Goal: Task Accomplishment & Management: Complete application form

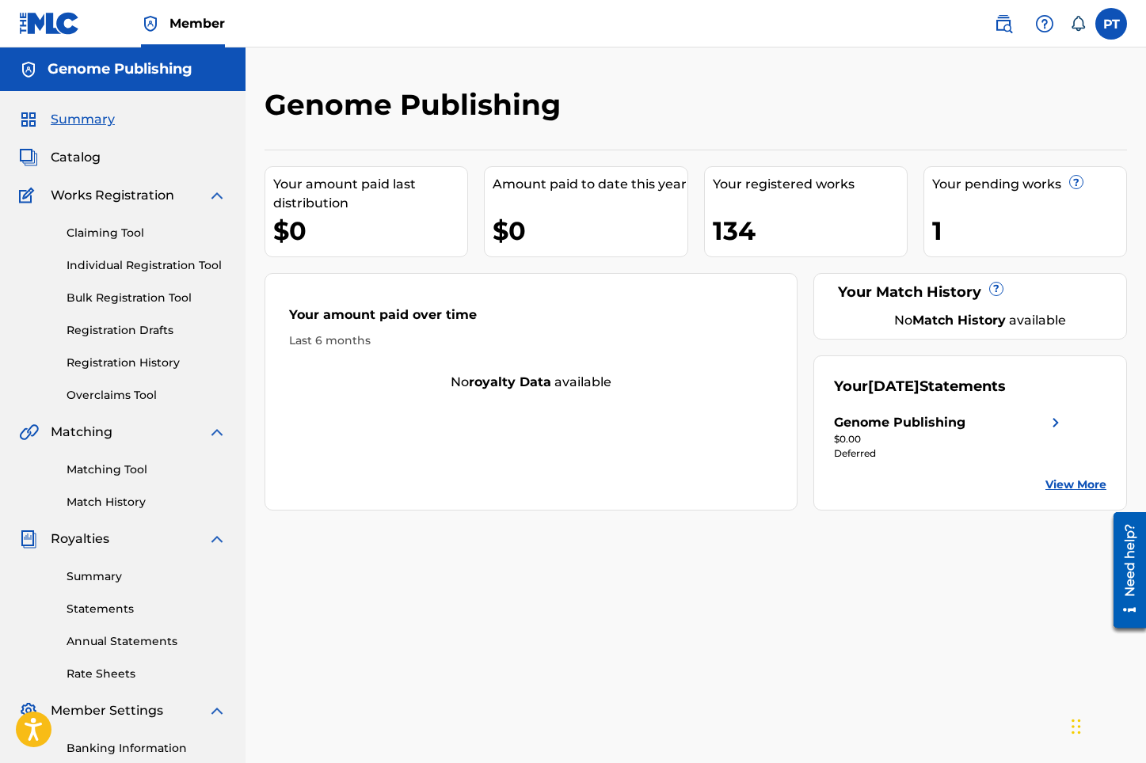
click at [145, 268] on link "Individual Registration Tool" at bounding box center [147, 265] width 160 height 17
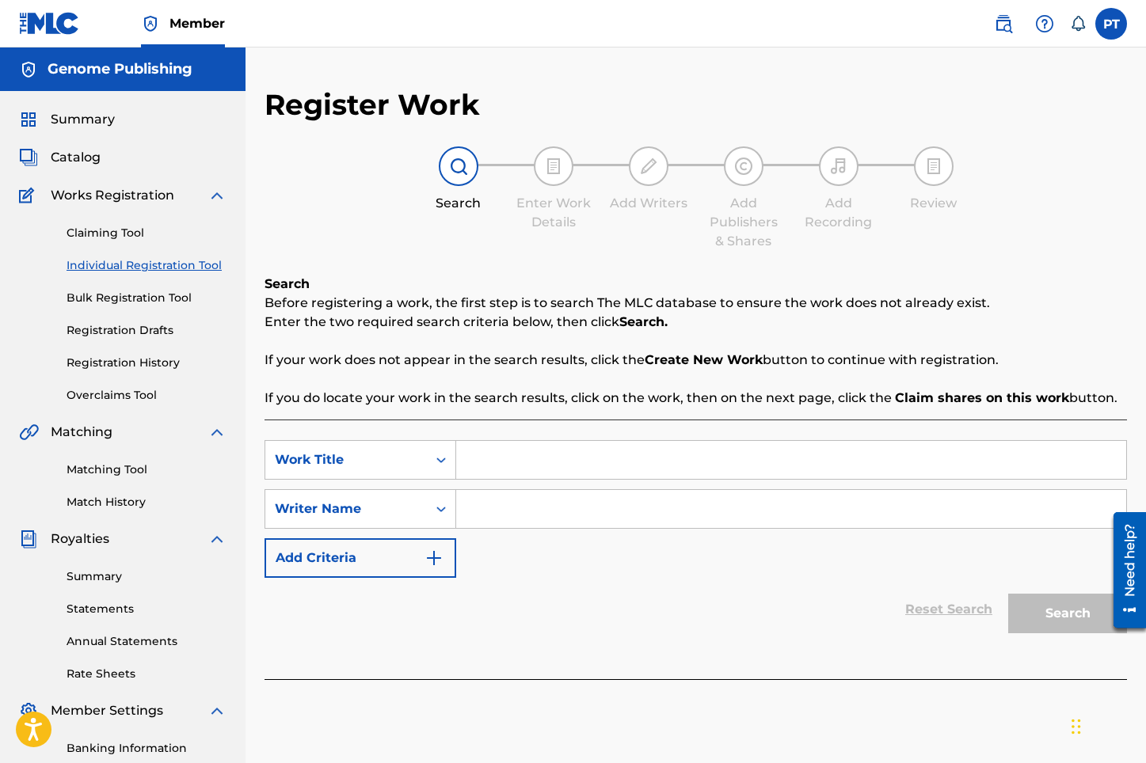
paste input "Falling More In Love"
type input "Falling More In Love"
click at [649, 513] on input "Search Form" at bounding box center [791, 509] width 670 height 38
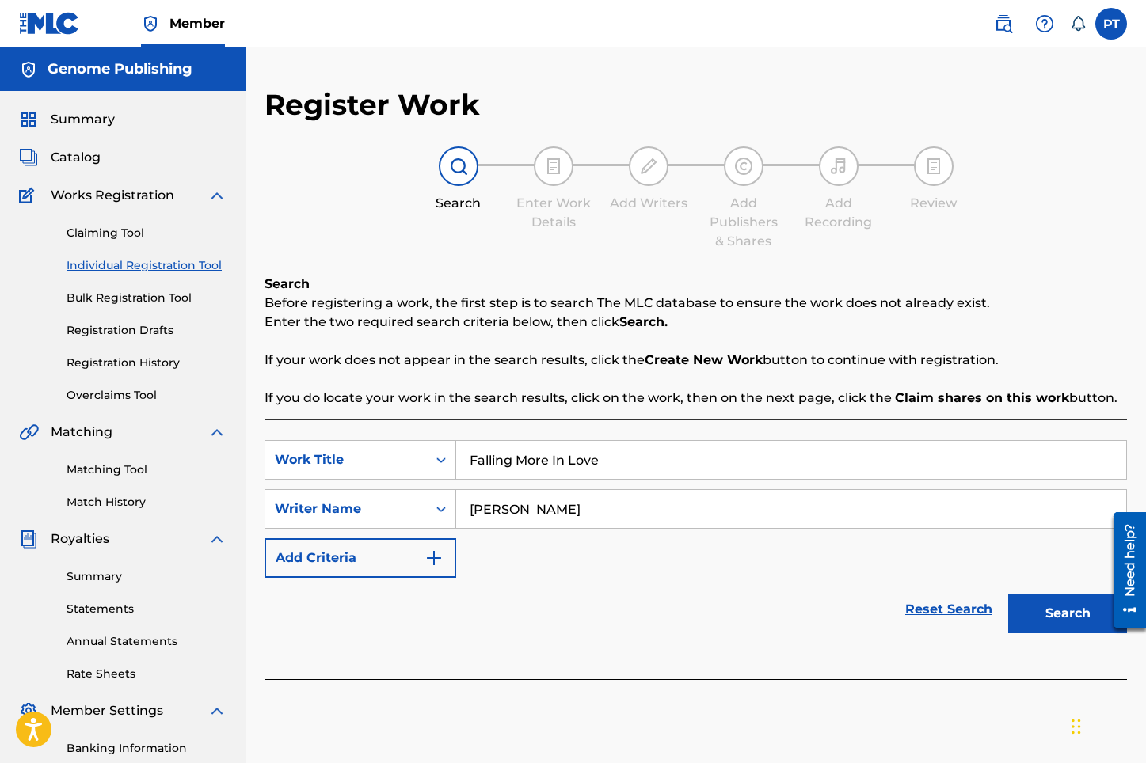
type input "[PERSON_NAME]"
click at [1008, 594] on button "Search" at bounding box center [1067, 614] width 119 height 40
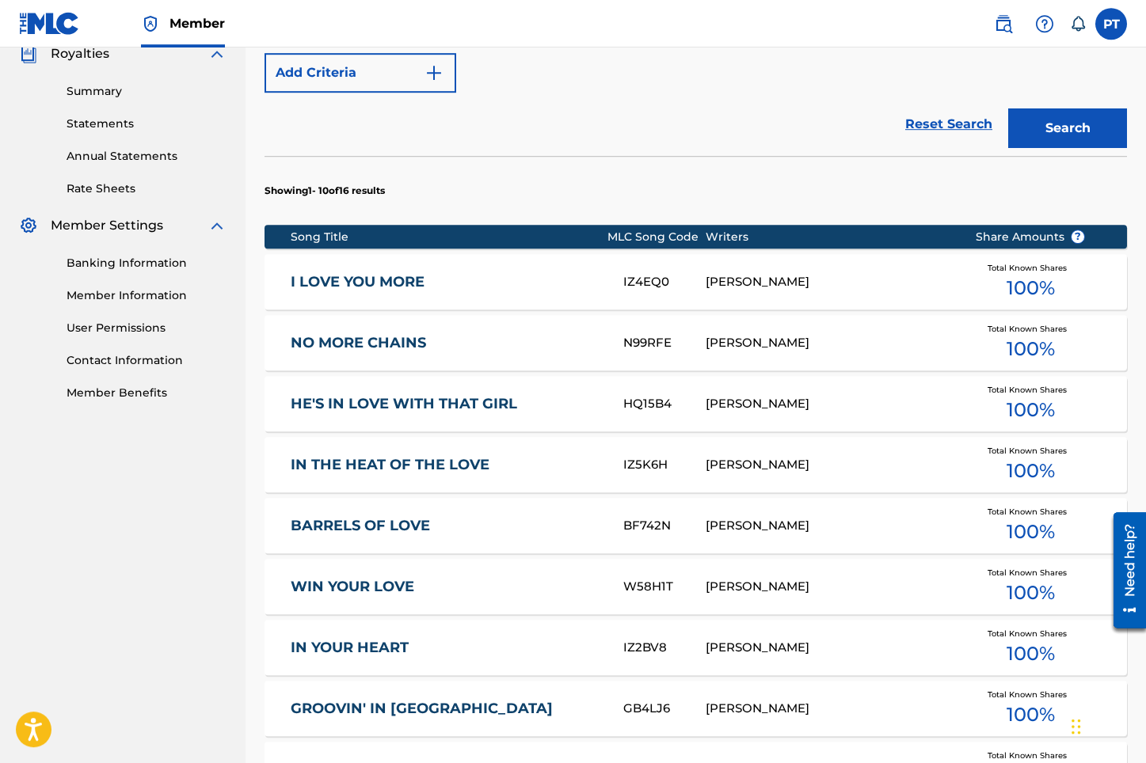
scroll to position [857, 0]
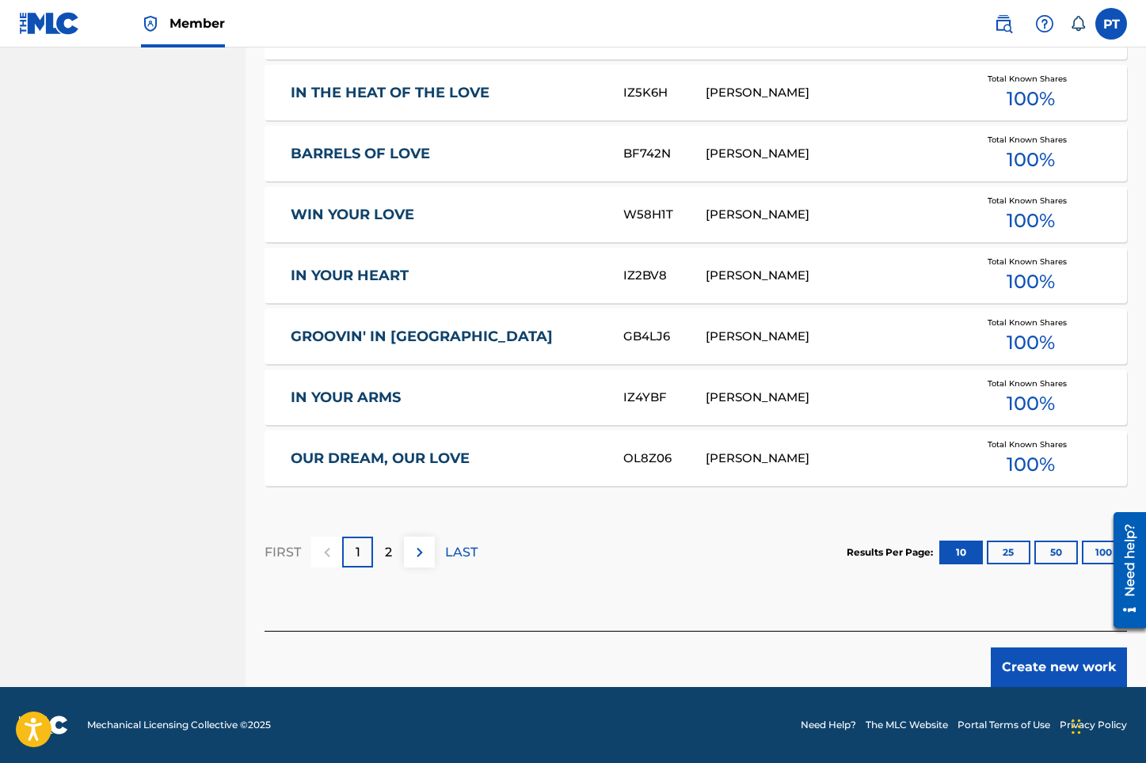
click at [1066, 661] on button "Create new work" at bounding box center [1058, 668] width 136 height 40
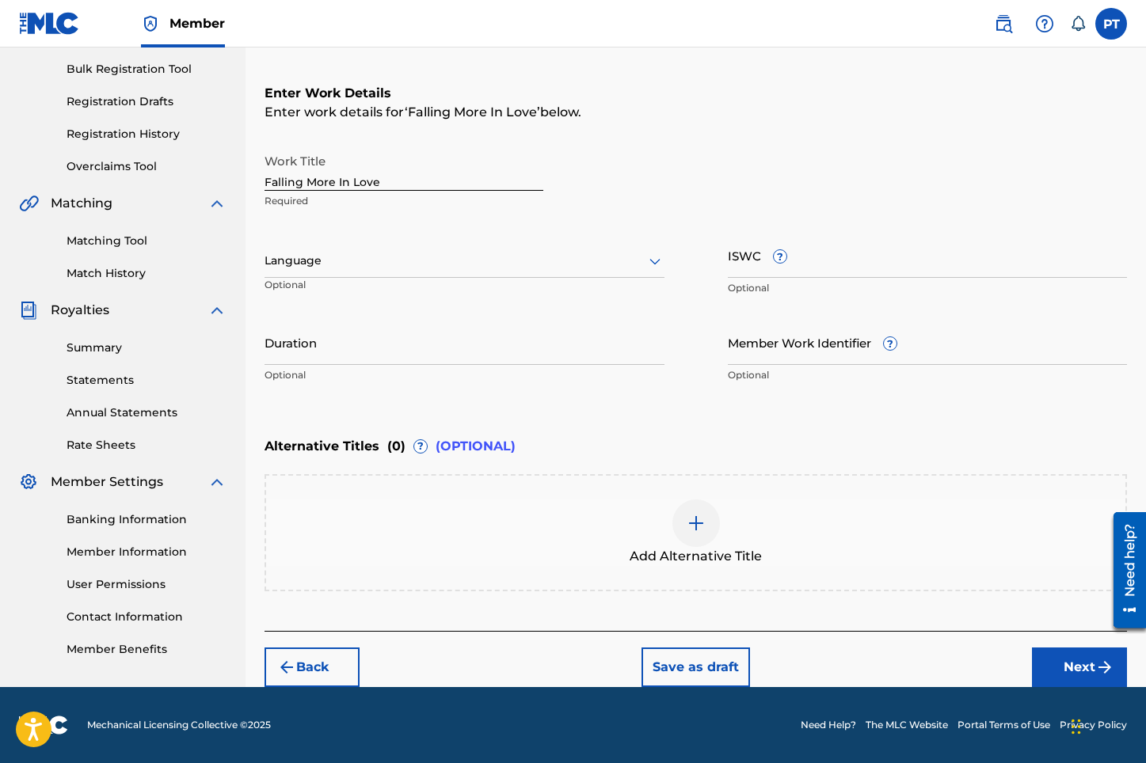
click at [371, 270] on div at bounding box center [464, 261] width 400 height 20
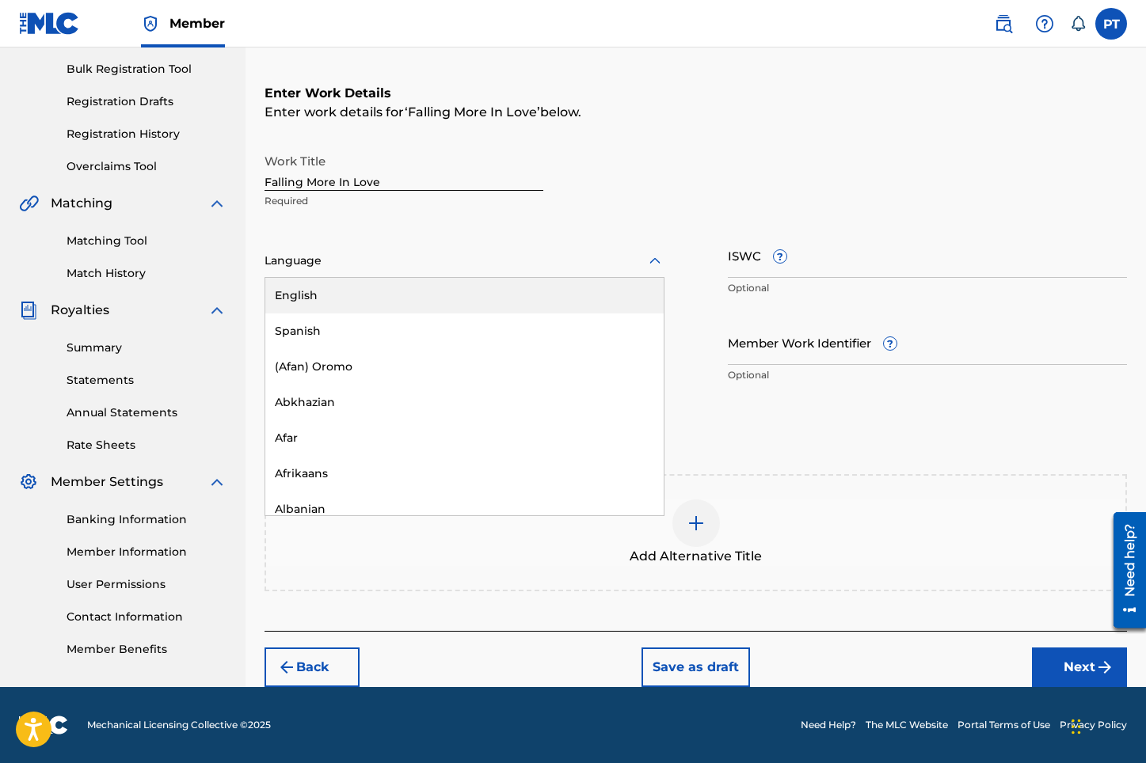
click at [296, 295] on div "English" at bounding box center [464, 296] width 398 height 36
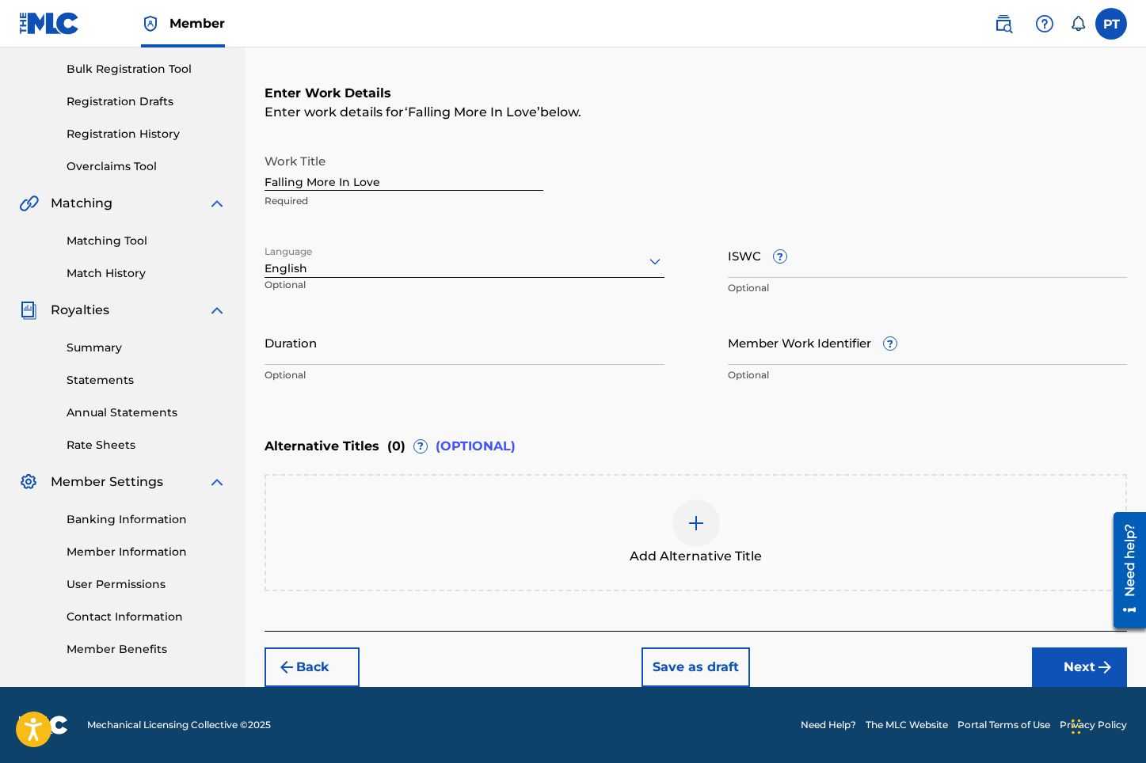
click at [1071, 659] on button "Next" at bounding box center [1079, 668] width 95 height 40
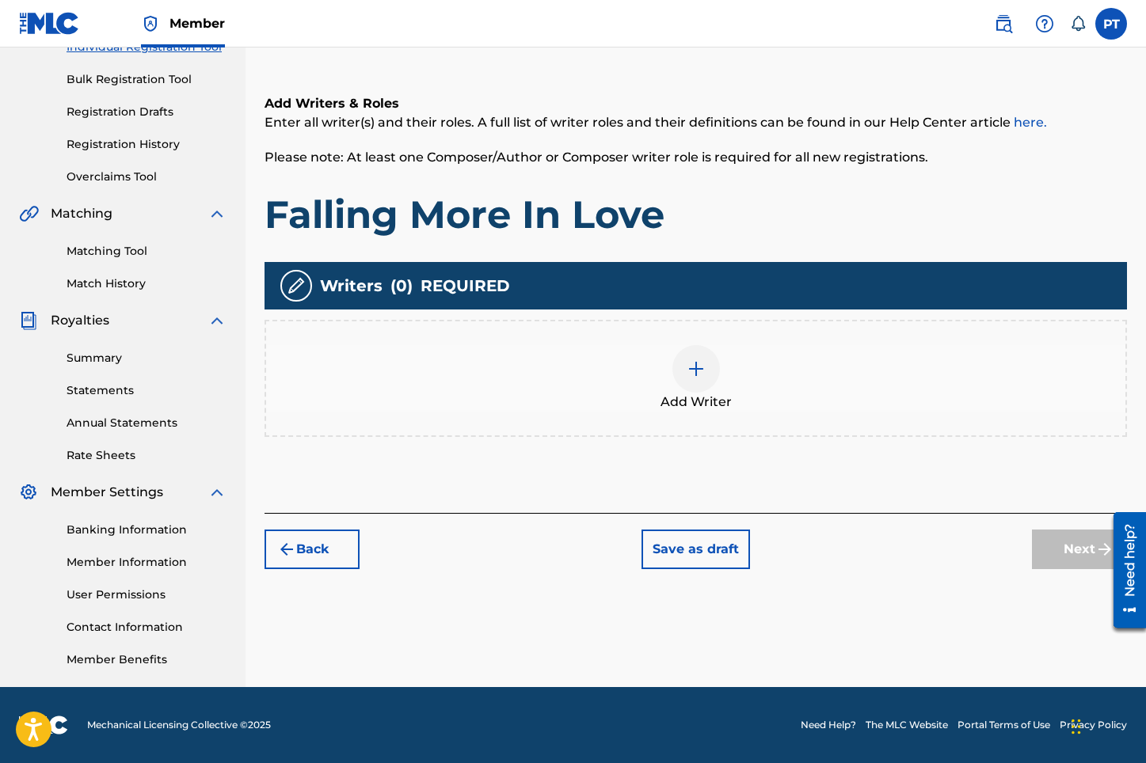
click at [697, 363] on img at bounding box center [695, 368] width 19 height 19
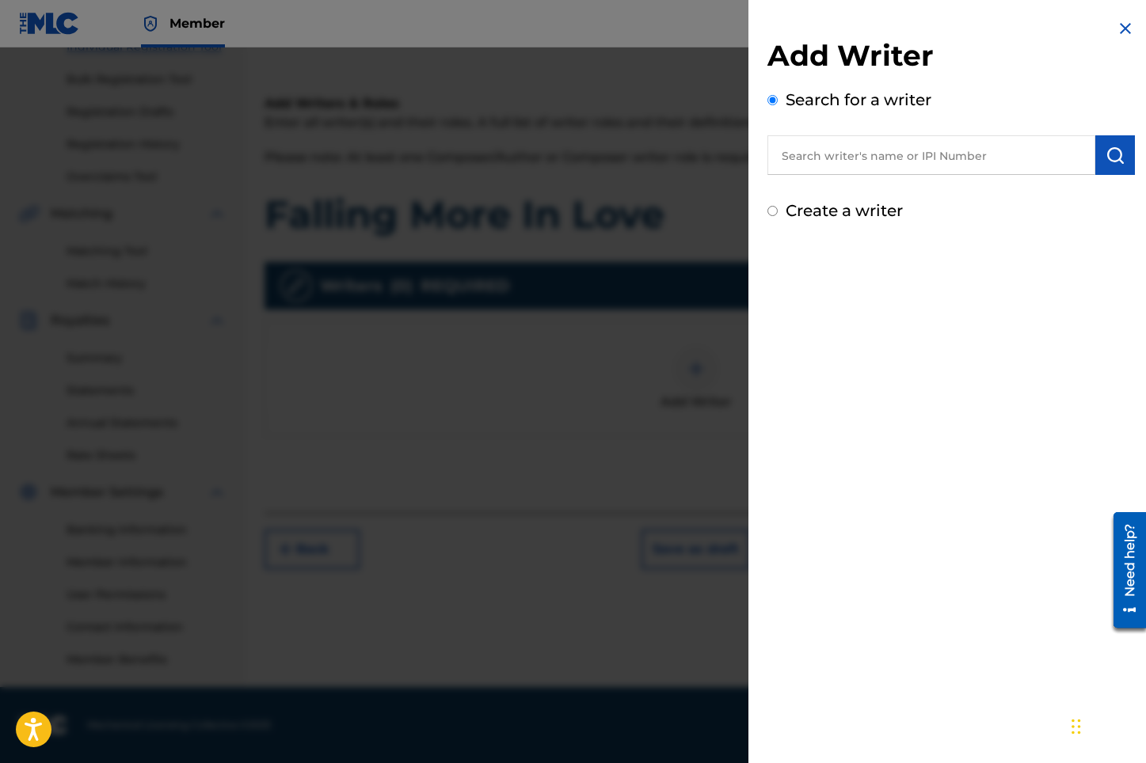
click at [982, 157] on input "text" at bounding box center [931, 155] width 328 height 40
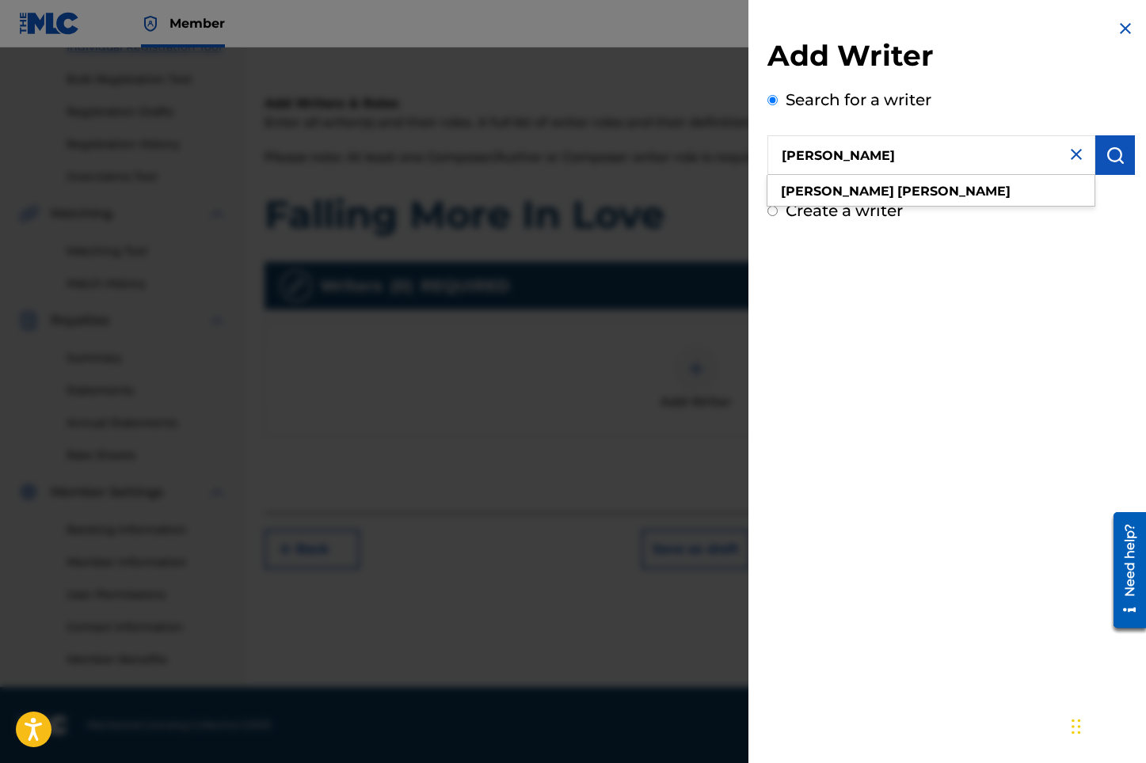
type input "[PERSON_NAME]"
click at [837, 323] on div "Add Writer Search for a writer [PERSON_NAME] [PERSON_NAME] Create a writer" at bounding box center [950, 381] width 405 height 763
click at [1124, 152] on button "submit" at bounding box center [1115, 155] width 40 height 40
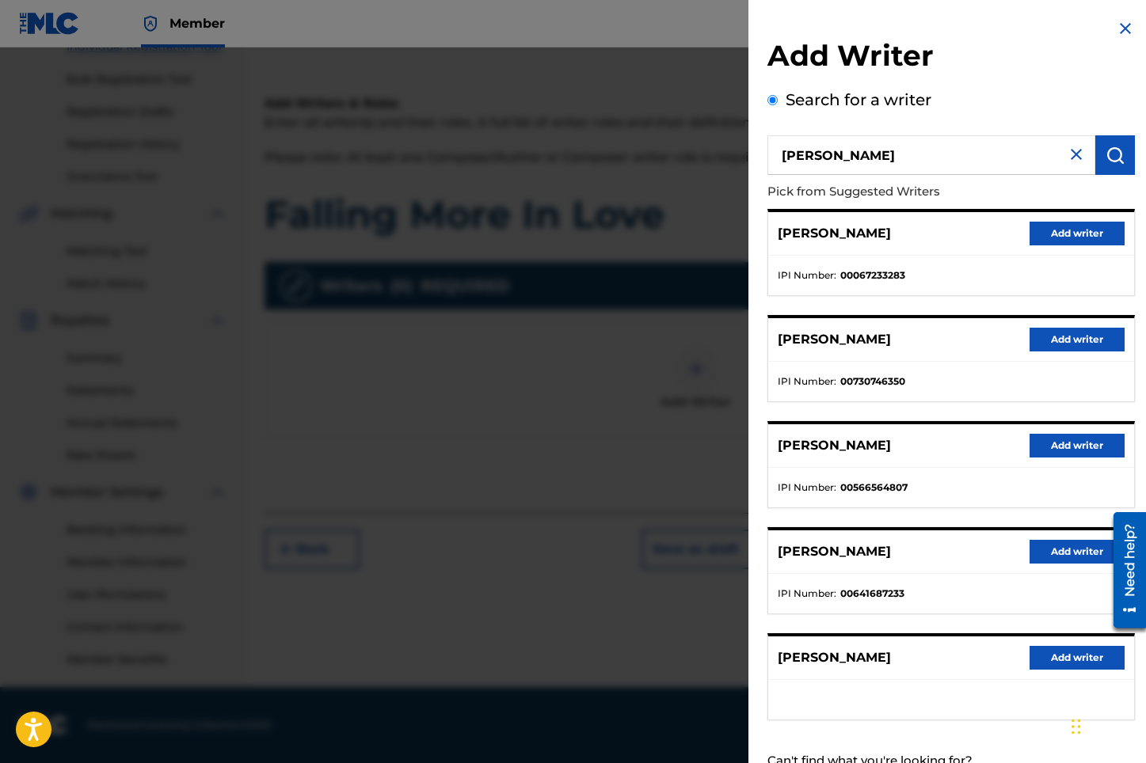
click at [1059, 660] on button "Add writer" at bounding box center [1076, 658] width 95 height 24
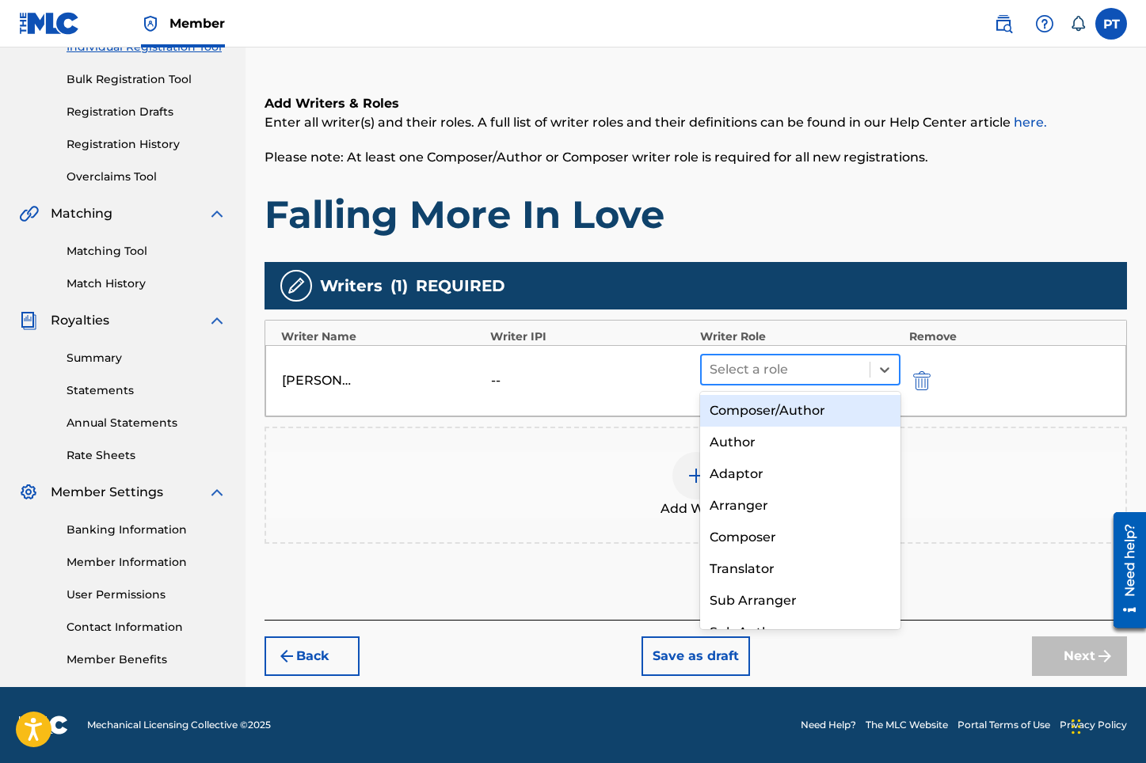
click at [795, 368] on div at bounding box center [785, 370] width 153 height 22
click at [764, 405] on div "Composer/Author" at bounding box center [800, 411] width 201 height 32
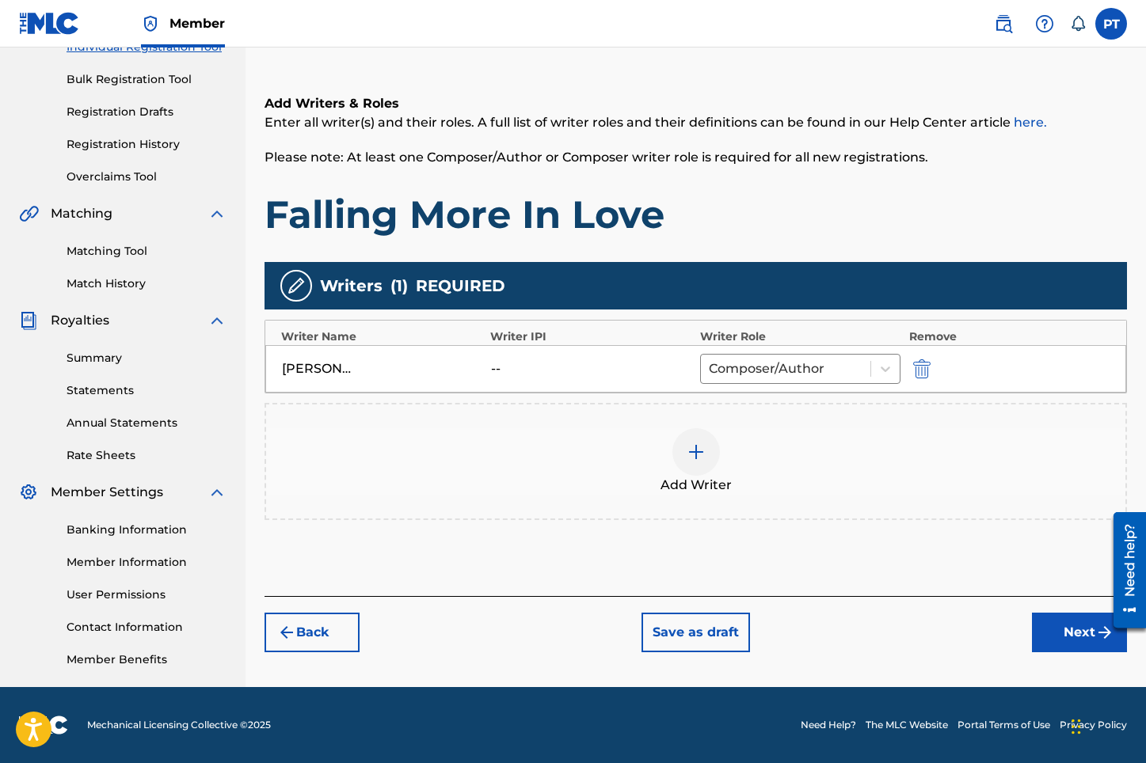
drag, startPoint x: 1056, startPoint y: 635, endPoint x: 1114, endPoint y: 639, distance: 57.9
click at [1057, 635] on button "Next" at bounding box center [1079, 633] width 95 height 40
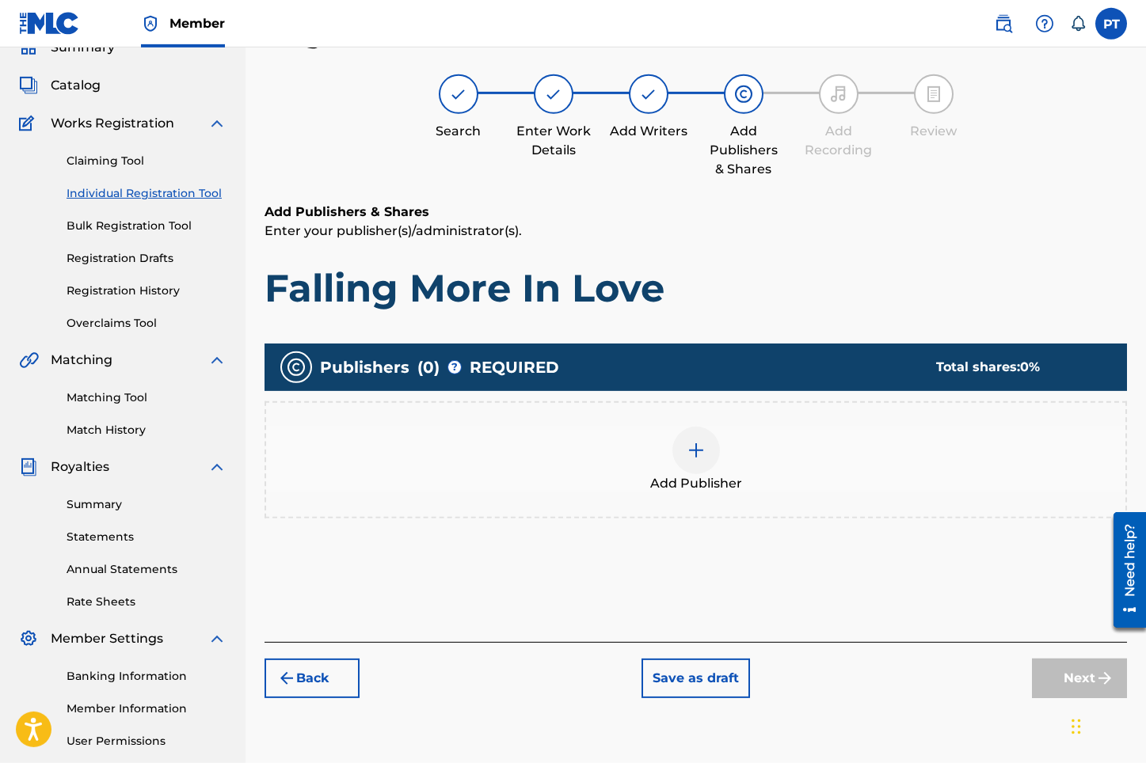
scroll to position [71, 0]
click at [681, 449] on div at bounding box center [696, 452] width 48 height 48
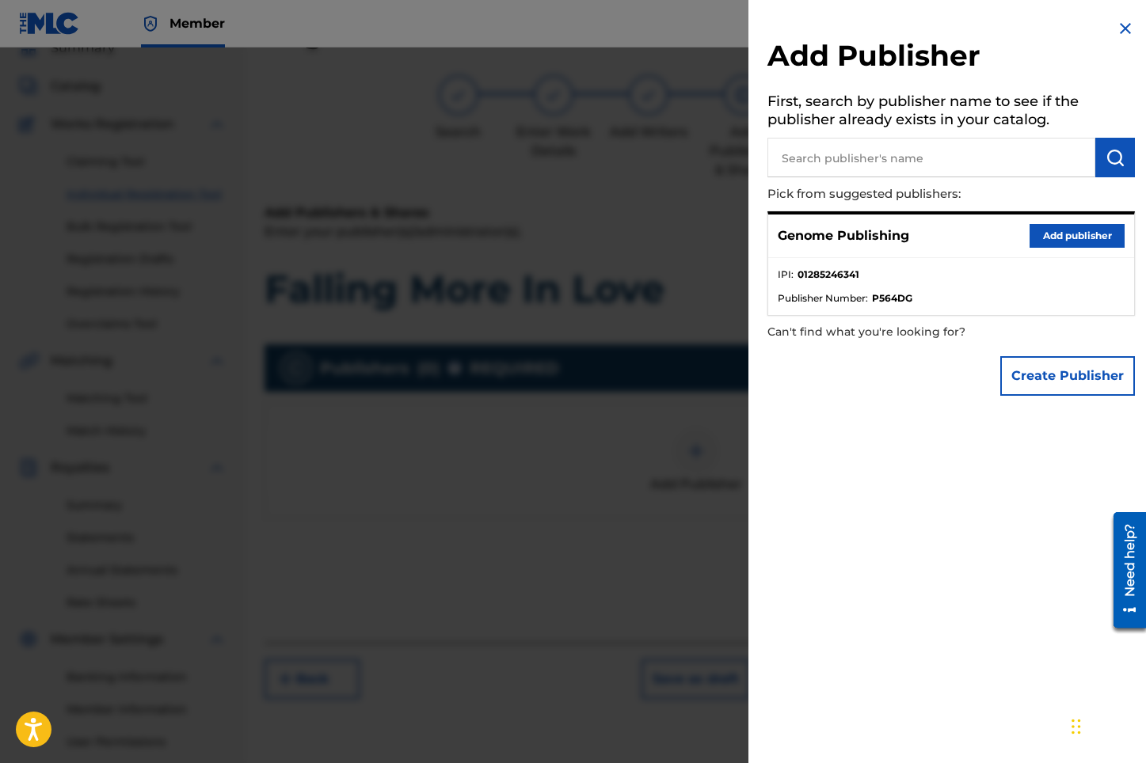
click at [1096, 234] on button "Add publisher" at bounding box center [1076, 236] width 95 height 24
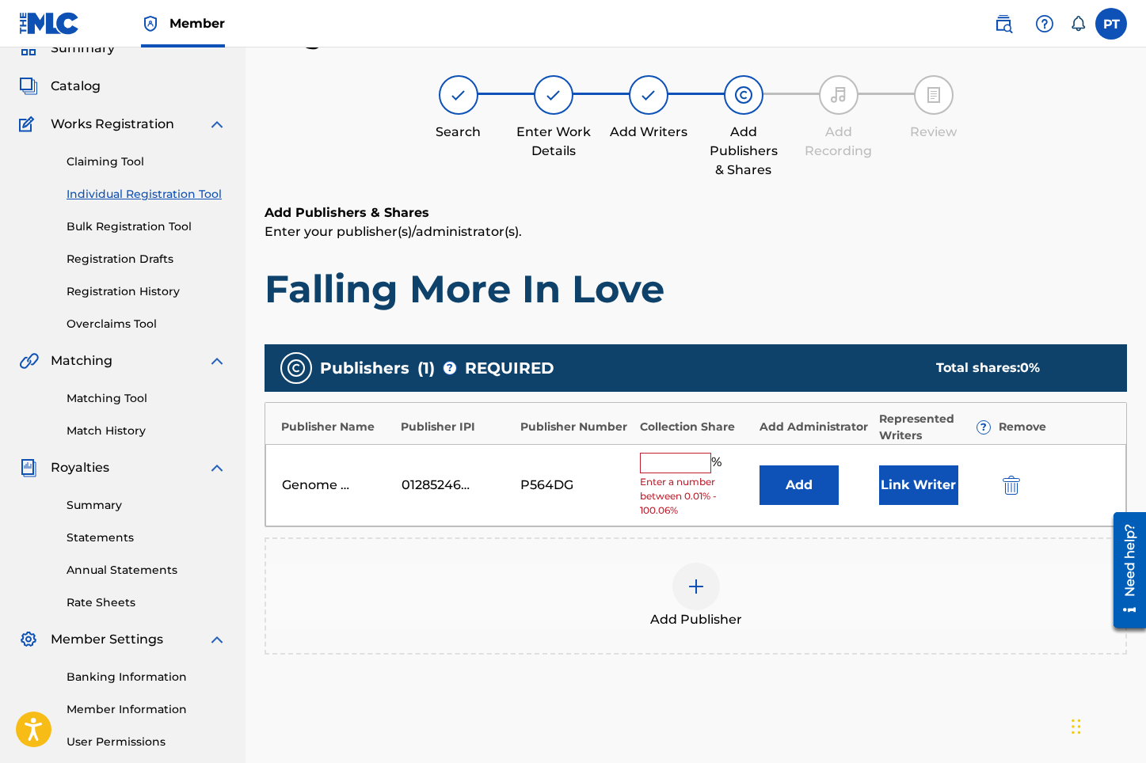
drag, startPoint x: 665, startPoint y: 466, endPoint x: 652, endPoint y: 462, distance: 13.1
click at [662, 465] on input "text" at bounding box center [675, 463] width 71 height 21
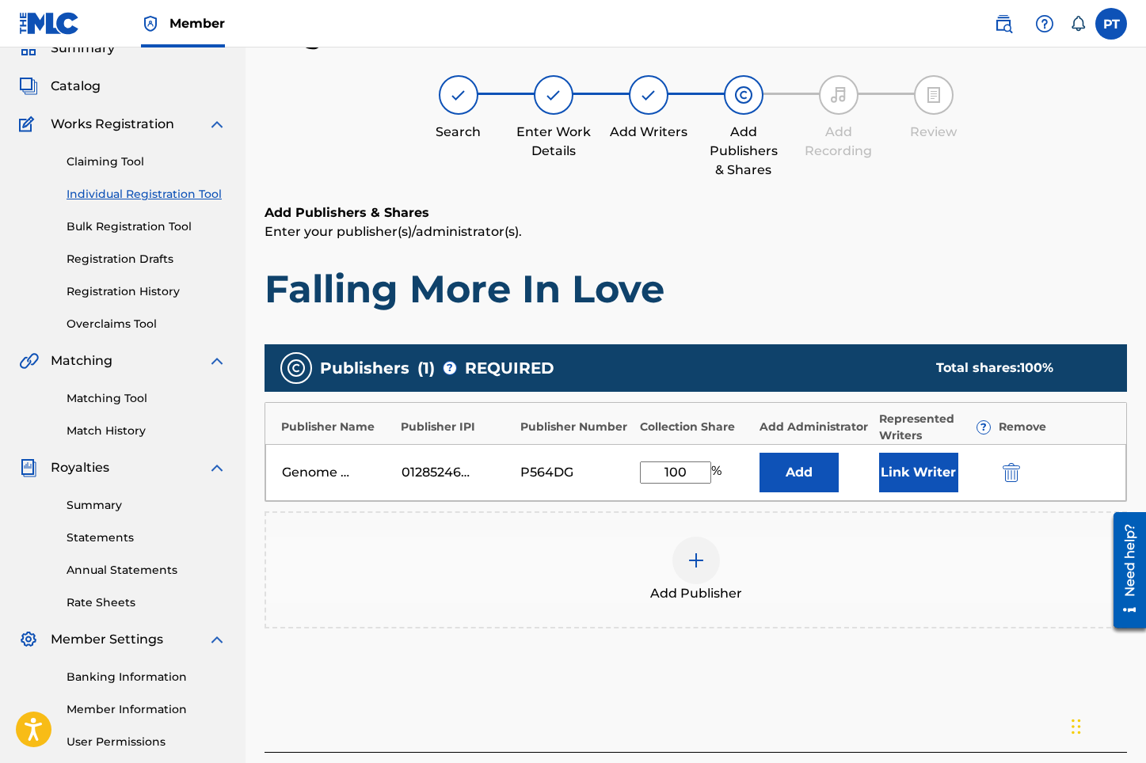
type input "100"
click at [929, 461] on button "Link Writer" at bounding box center [918, 473] width 79 height 40
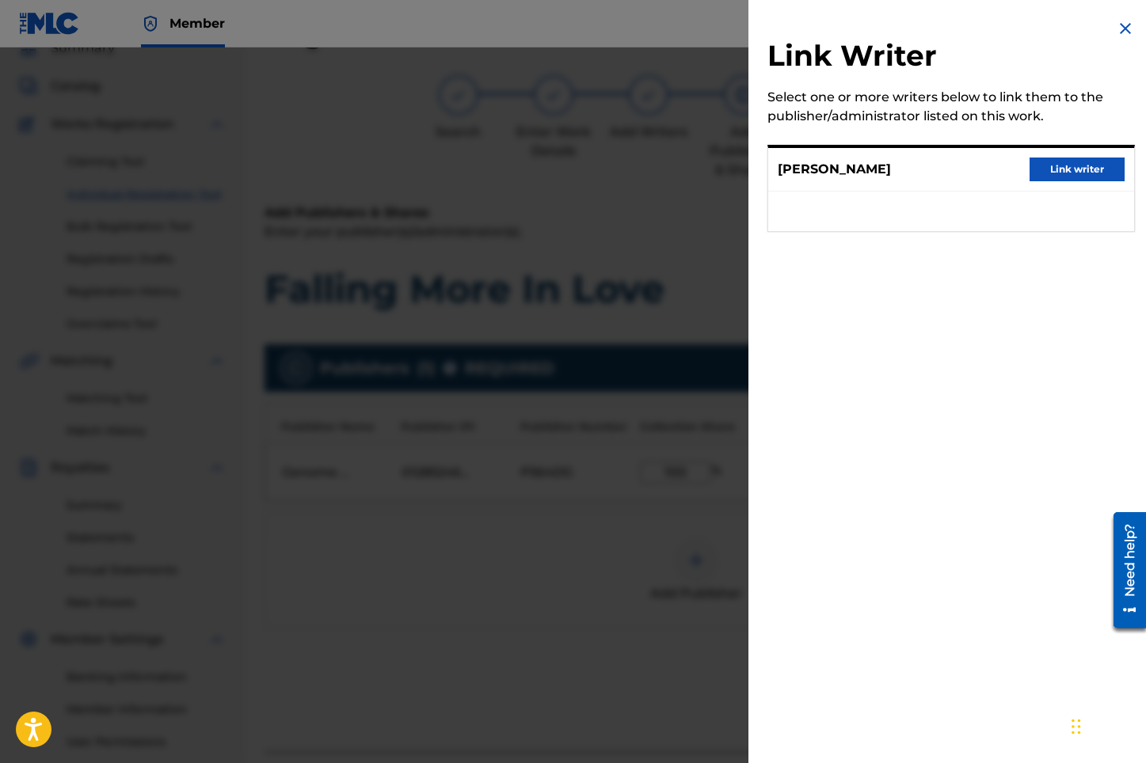
click at [1102, 169] on button "Link writer" at bounding box center [1076, 170] width 95 height 24
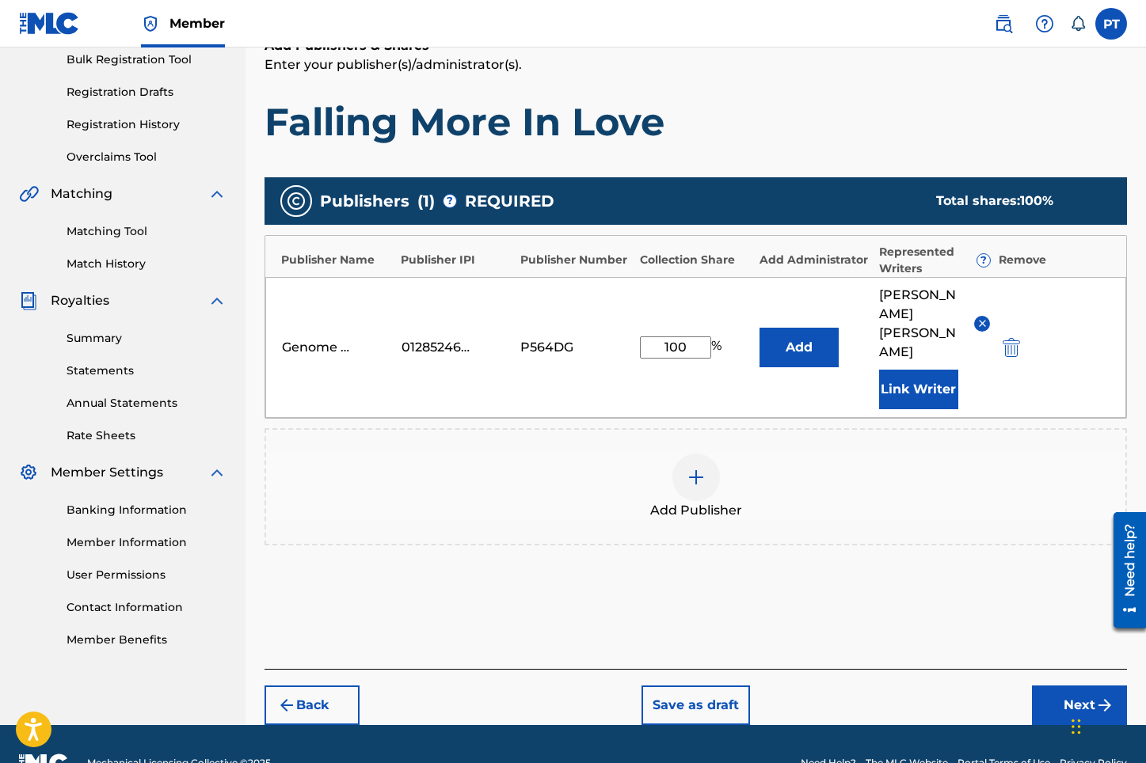
click at [1036, 686] on button "Next" at bounding box center [1079, 706] width 95 height 40
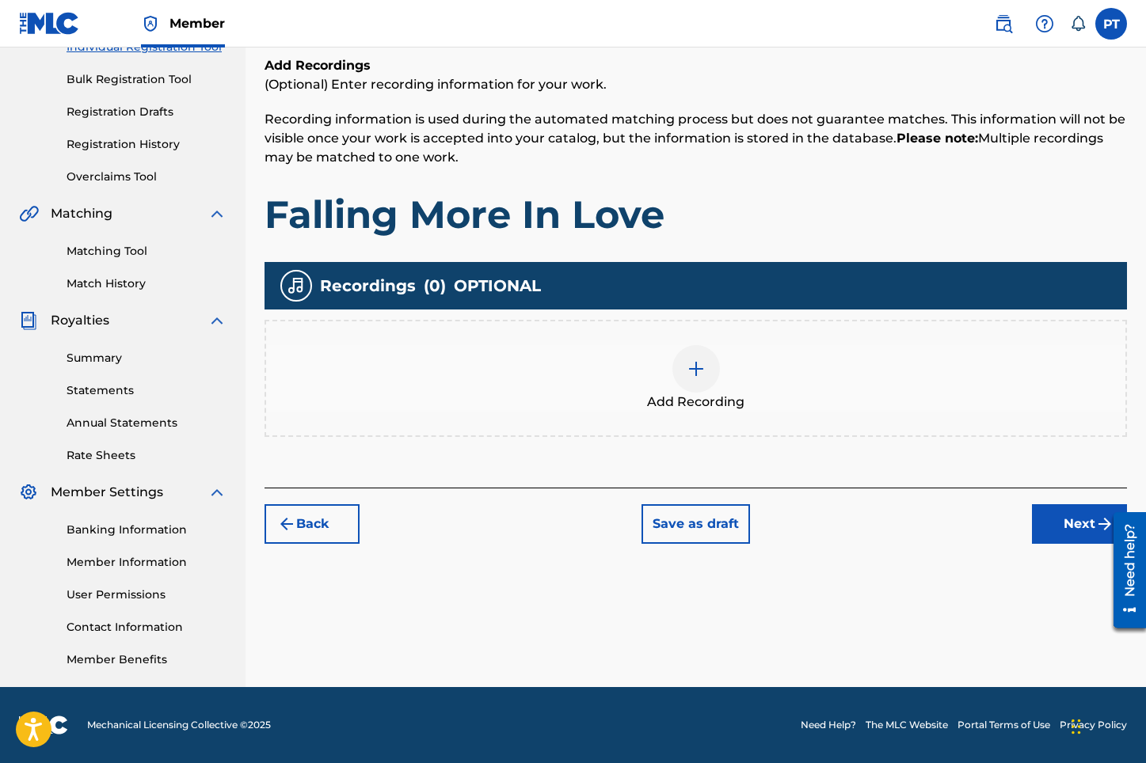
click at [702, 375] on img at bounding box center [695, 368] width 19 height 19
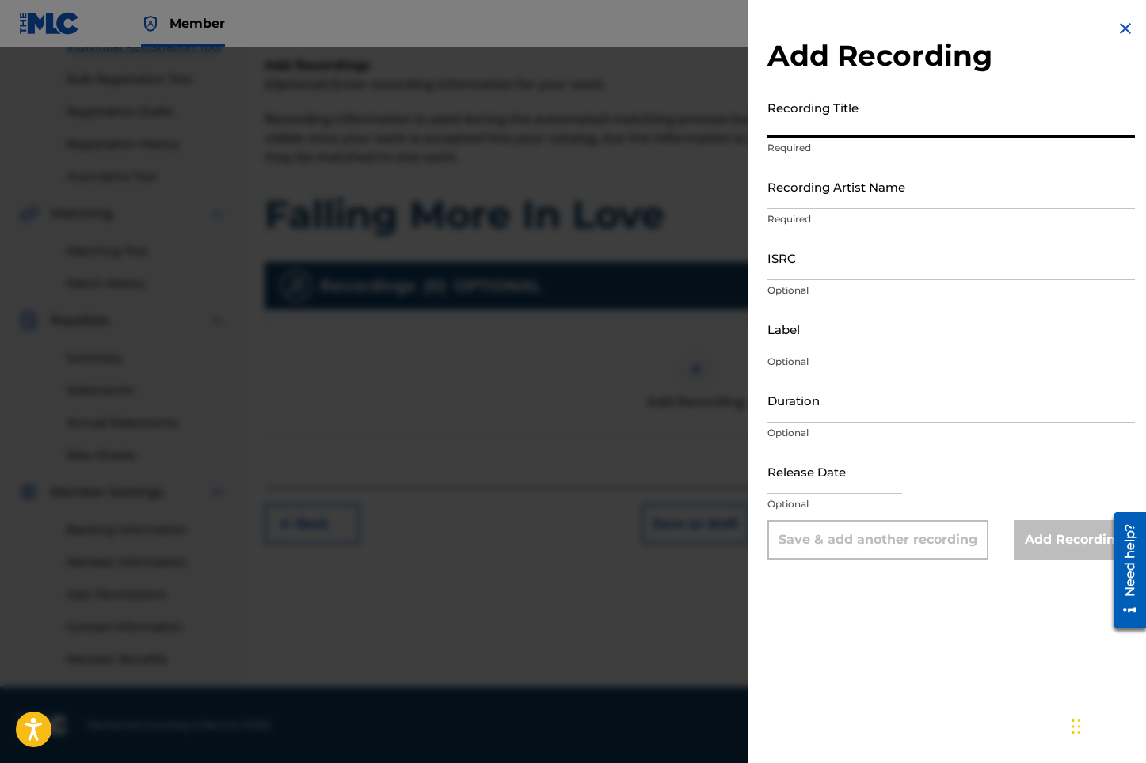
paste input "Falling More In Love"
type input "Falling More In Love"
click at [862, 199] on input "Recording Artist Name" at bounding box center [950, 186] width 367 height 45
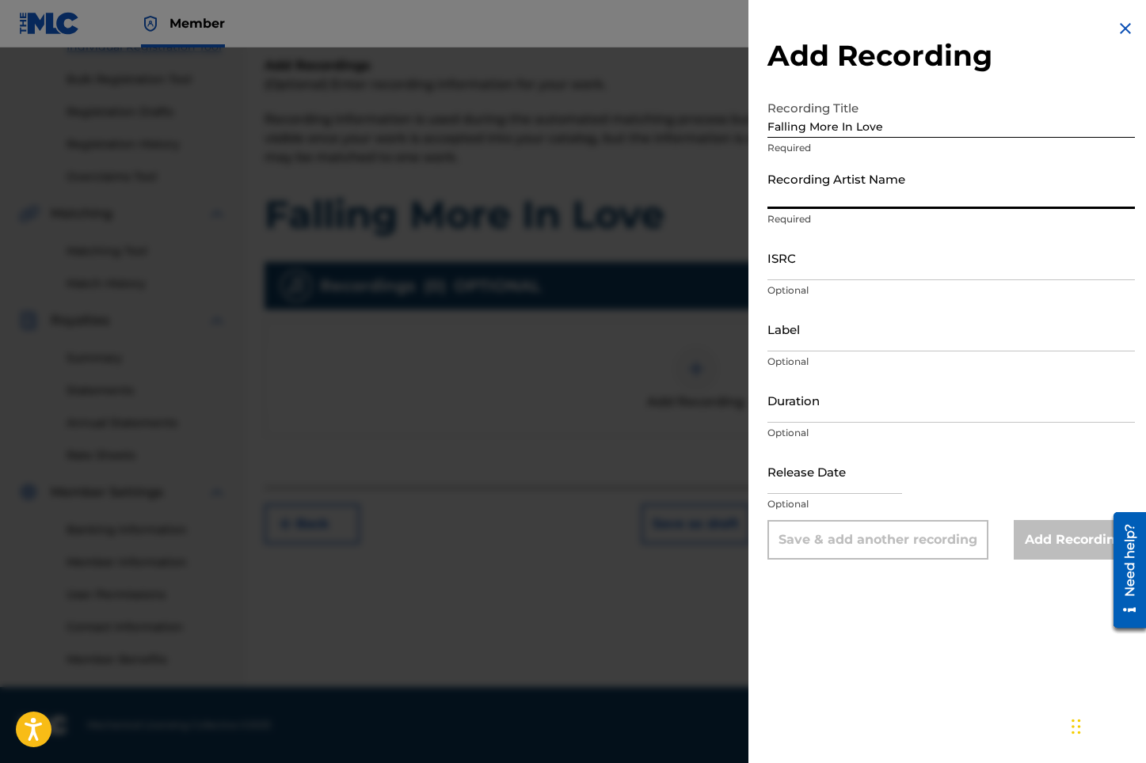
click at [825, 196] on input "Recording Artist Name" at bounding box center [950, 186] width 367 height 45
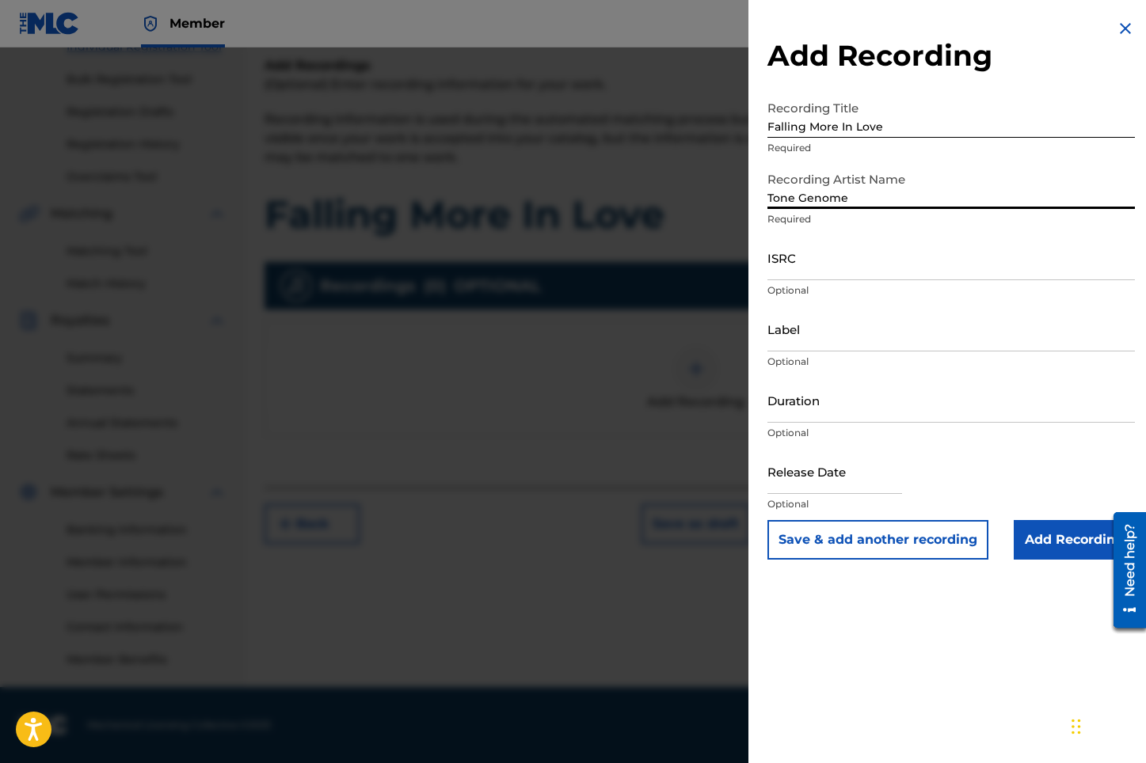
type input "Tone Genome"
click at [831, 479] on input "text" at bounding box center [834, 471] width 135 height 45
select select "7"
select select "2025"
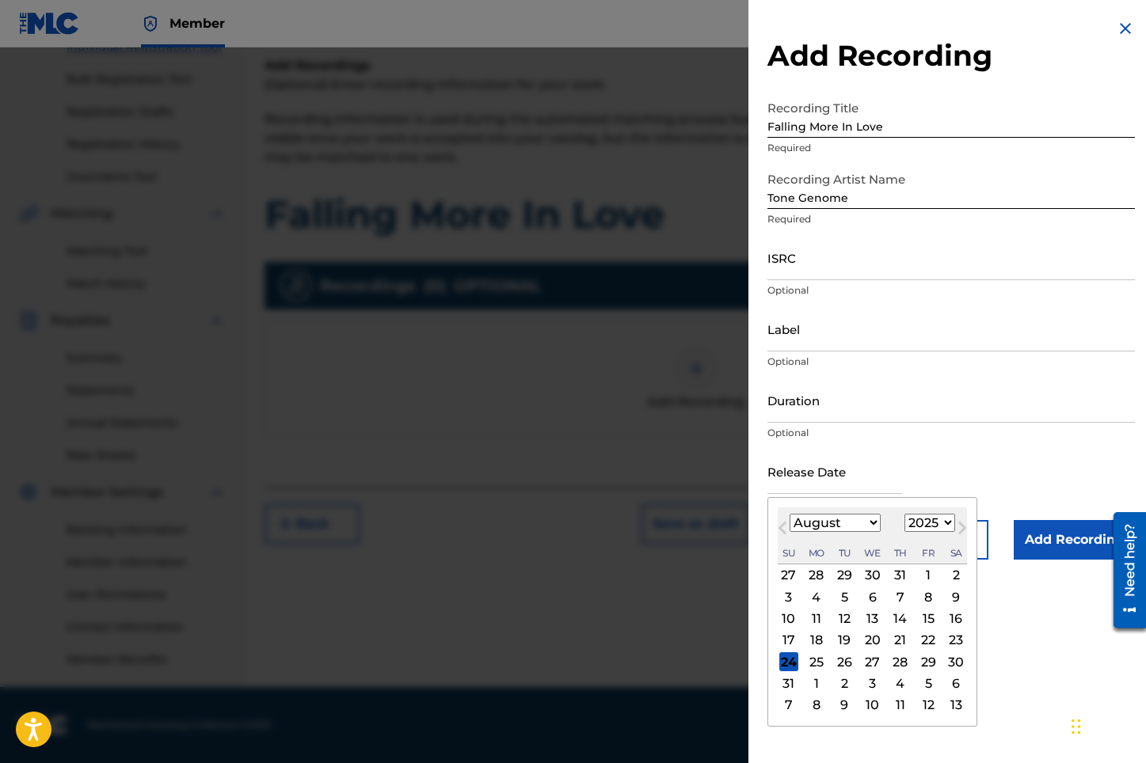
drag, startPoint x: 788, startPoint y: 666, endPoint x: 812, endPoint y: 652, distance: 27.3
click at [788, 665] on div "24" at bounding box center [788, 661] width 19 height 19
type input "[DATE]"
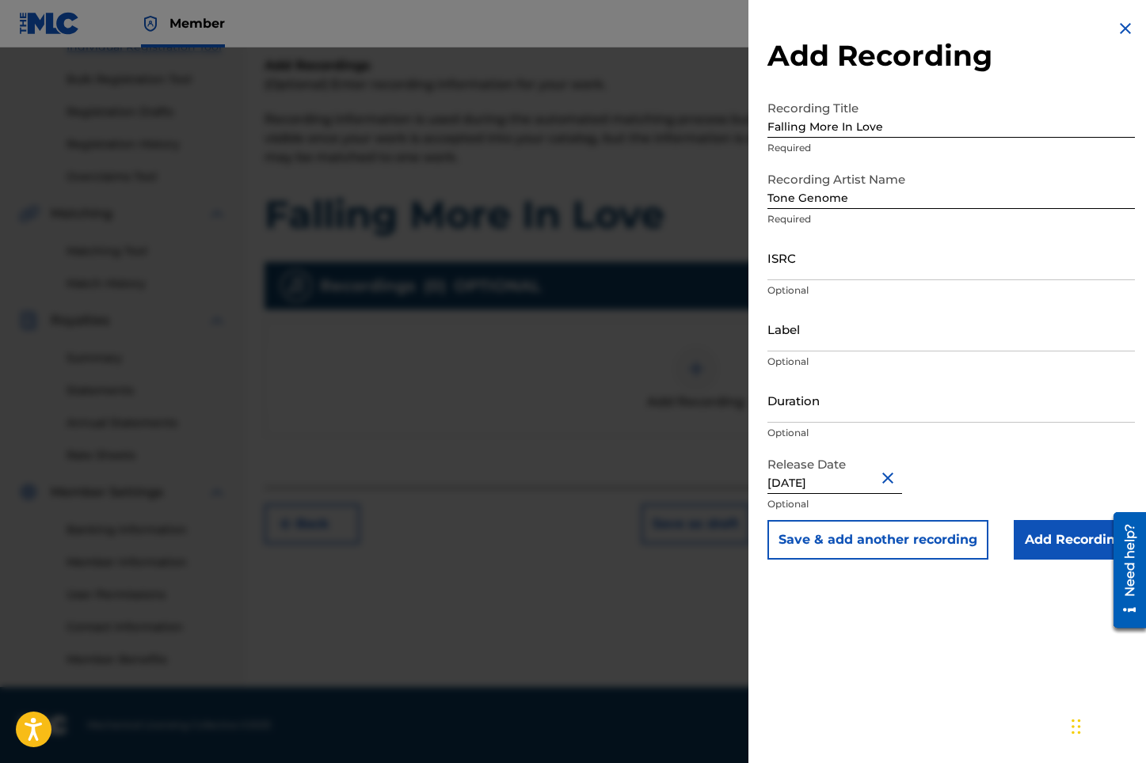
click at [1026, 542] on input "Add Recording" at bounding box center [1073, 540] width 121 height 40
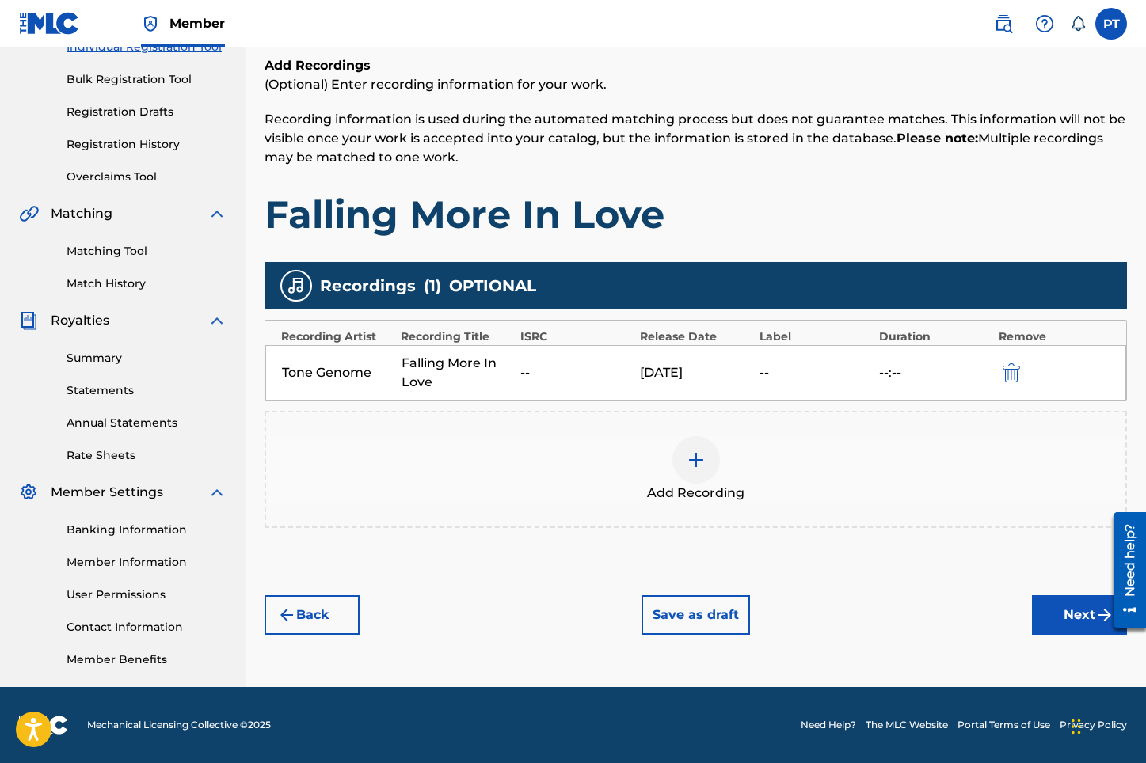
click at [1067, 617] on button "Next" at bounding box center [1079, 615] width 95 height 40
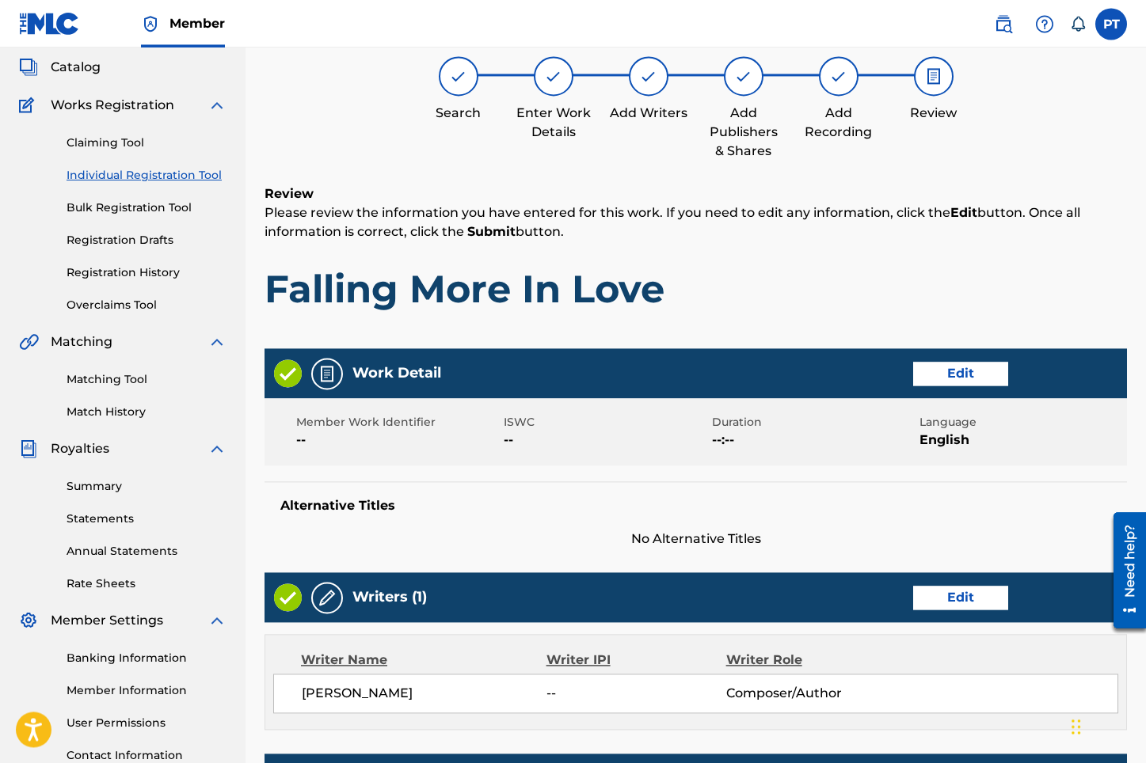
scroll to position [595, 0]
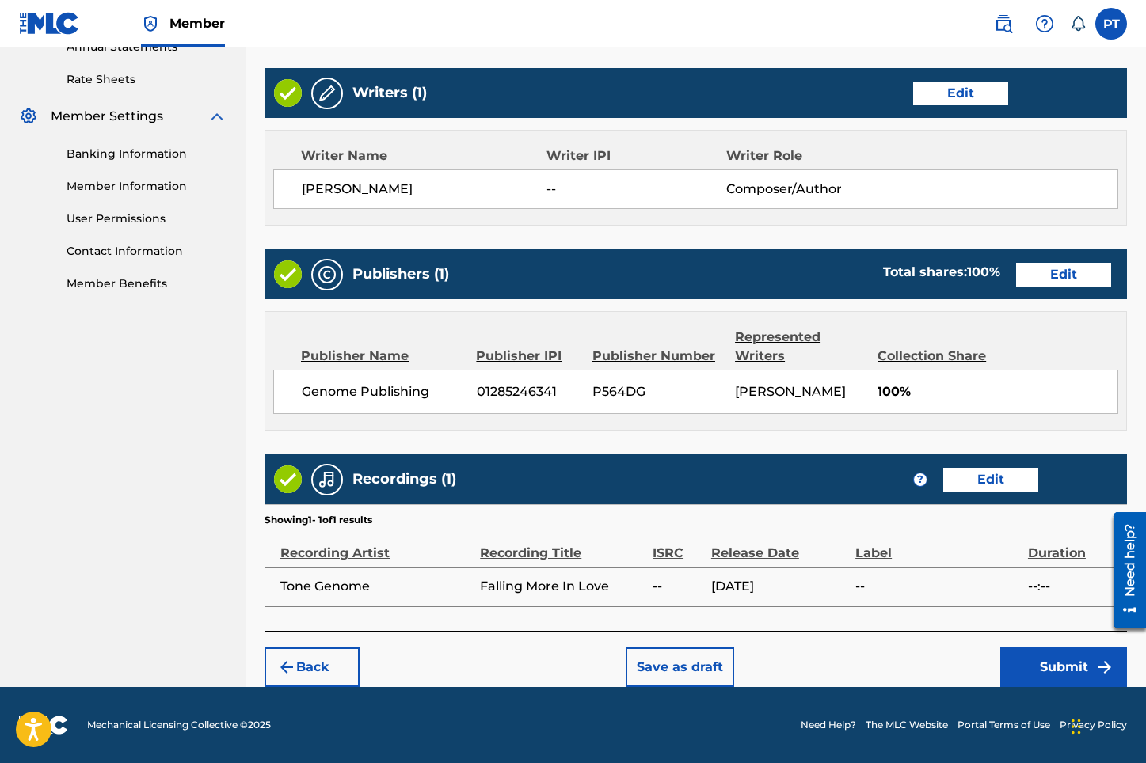
click at [1051, 669] on button "Submit" at bounding box center [1063, 668] width 127 height 40
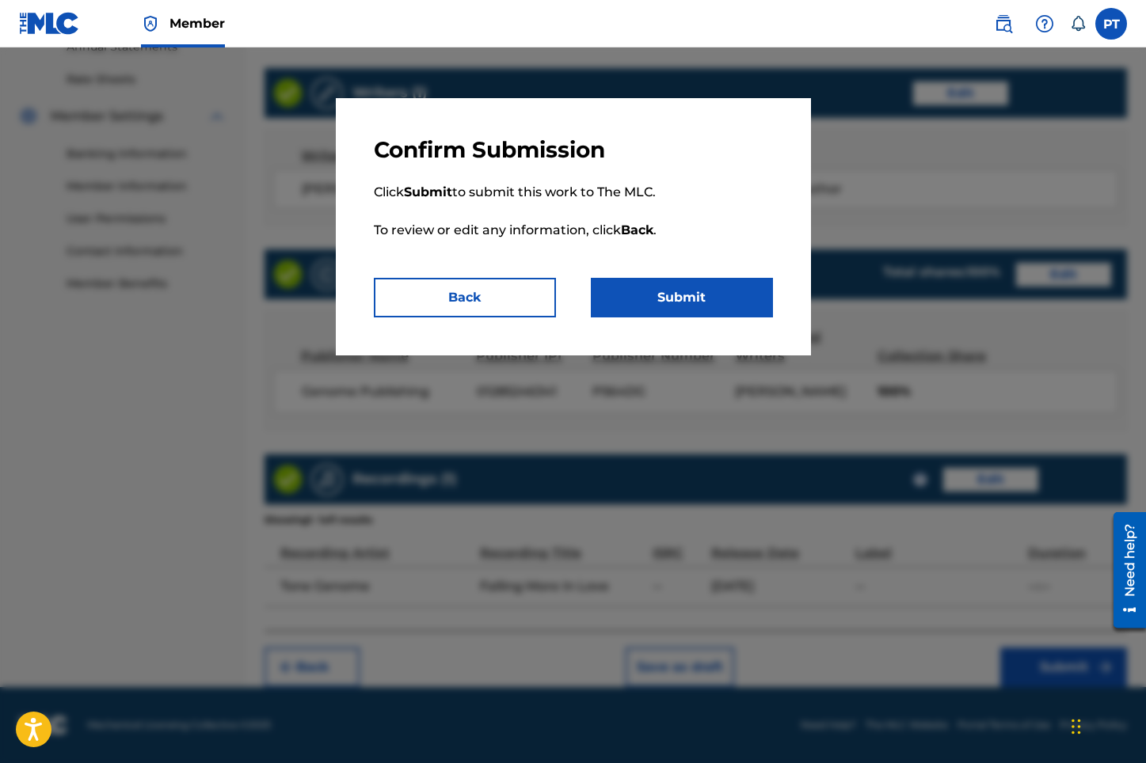
click at [712, 298] on button "Submit" at bounding box center [682, 298] width 182 height 40
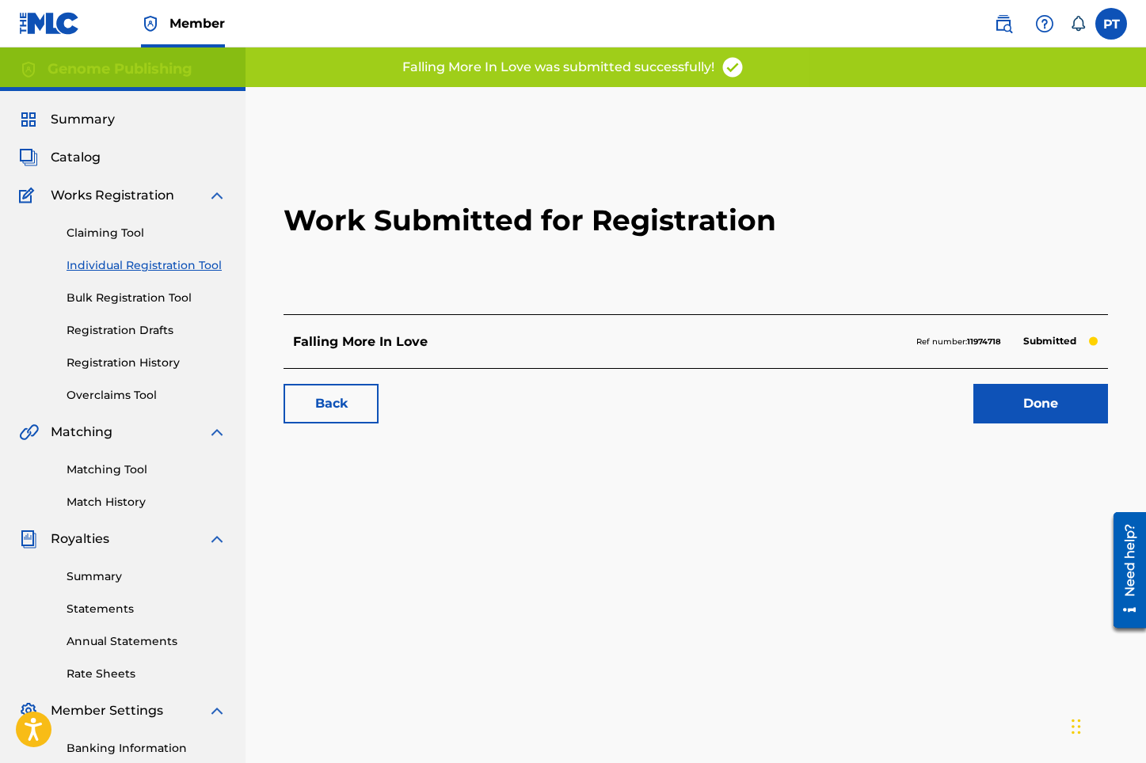
click at [1060, 414] on link "Done" at bounding box center [1040, 404] width 135 height 40
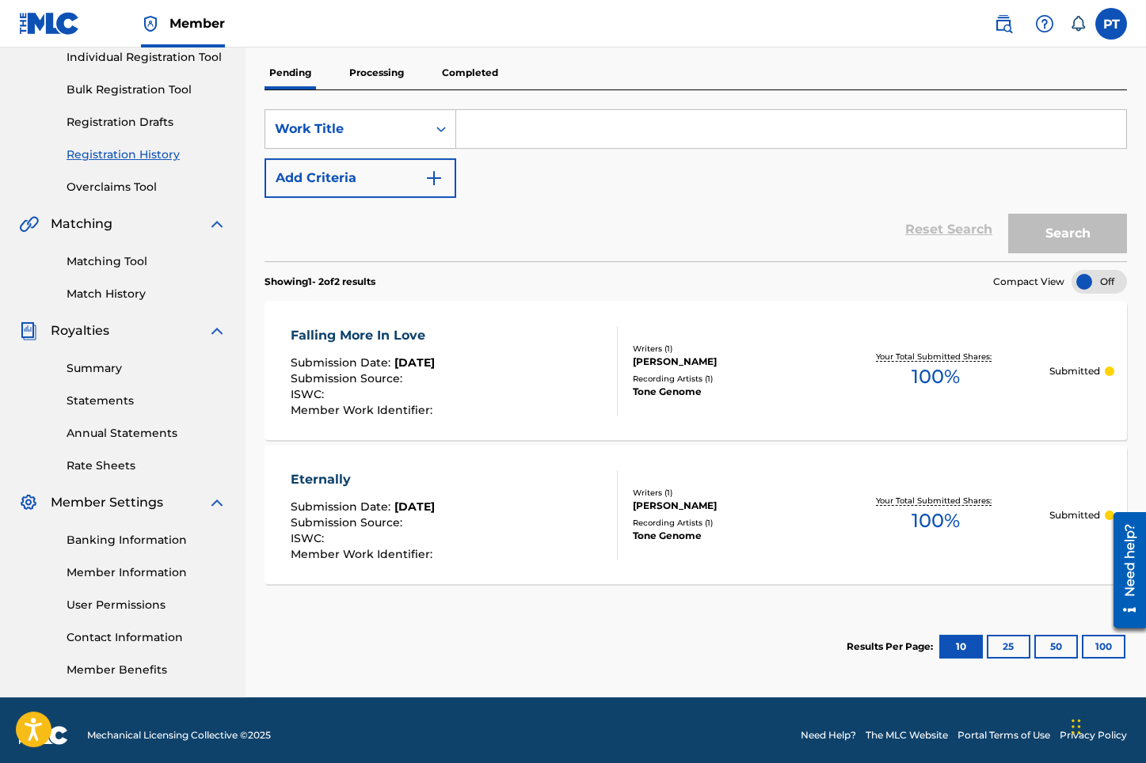
scroll to position [219, 0]
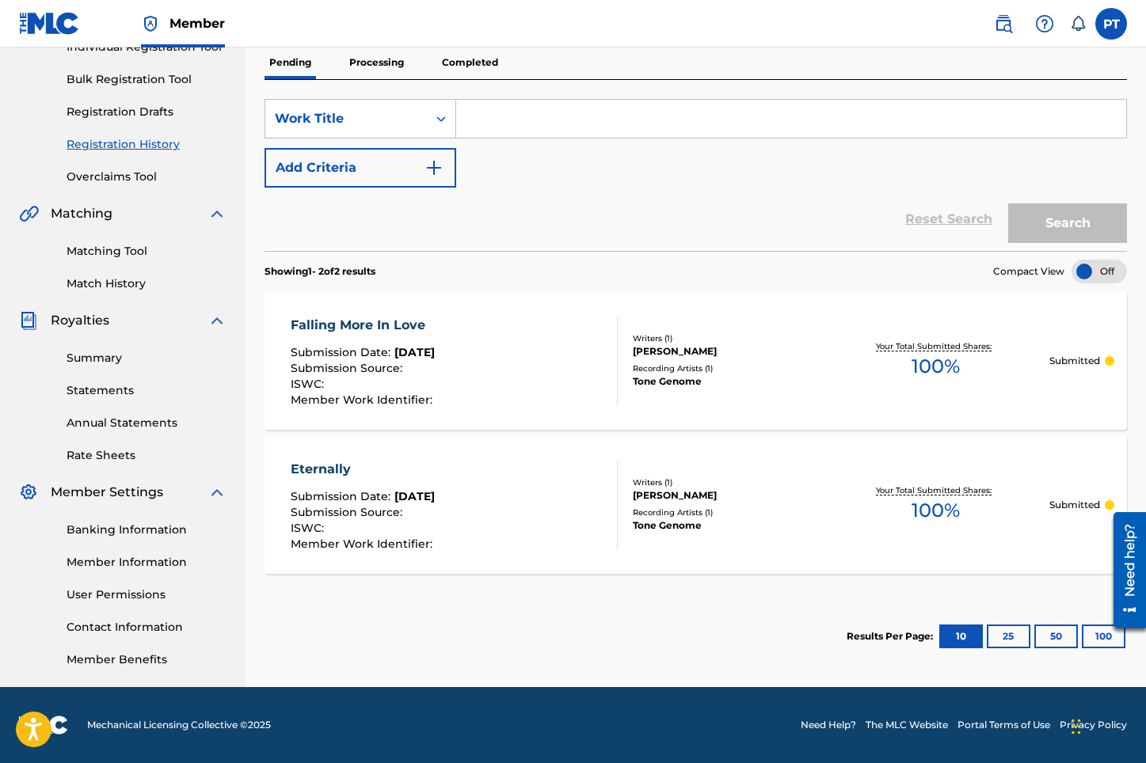
click at [1093, 633] on button "100" at bounding box center [1104, 637] width 44 height 24
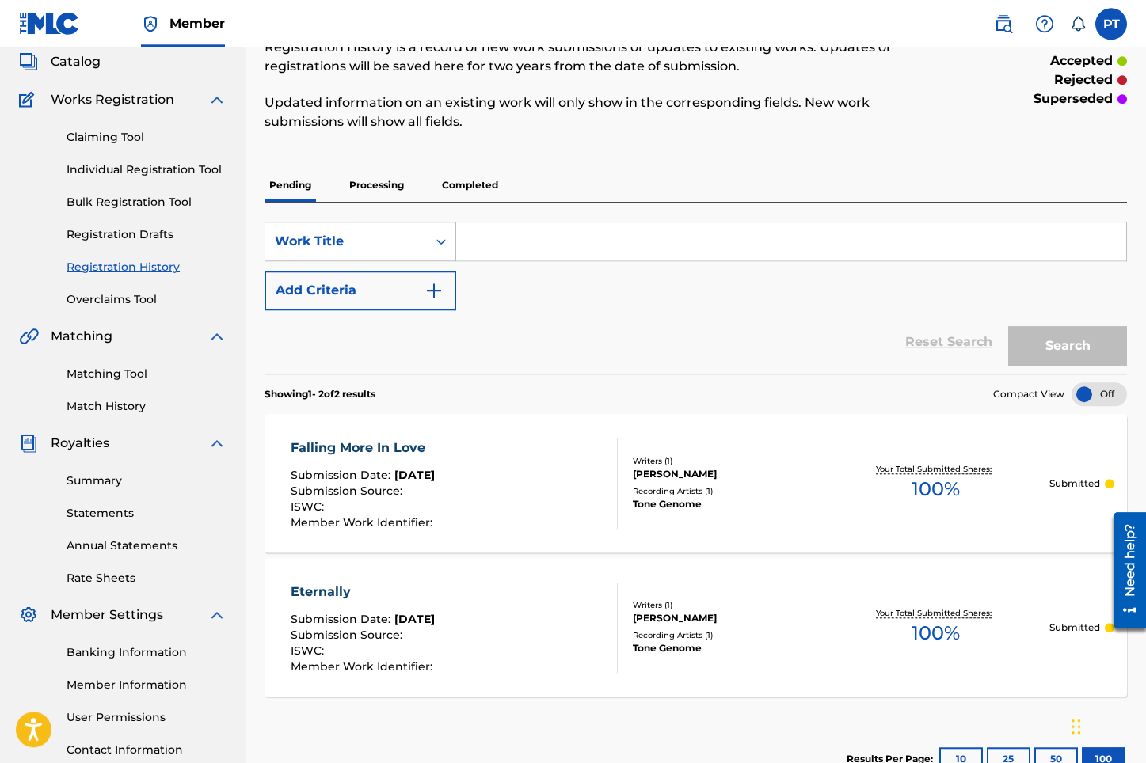
scroll to position [0, 0]
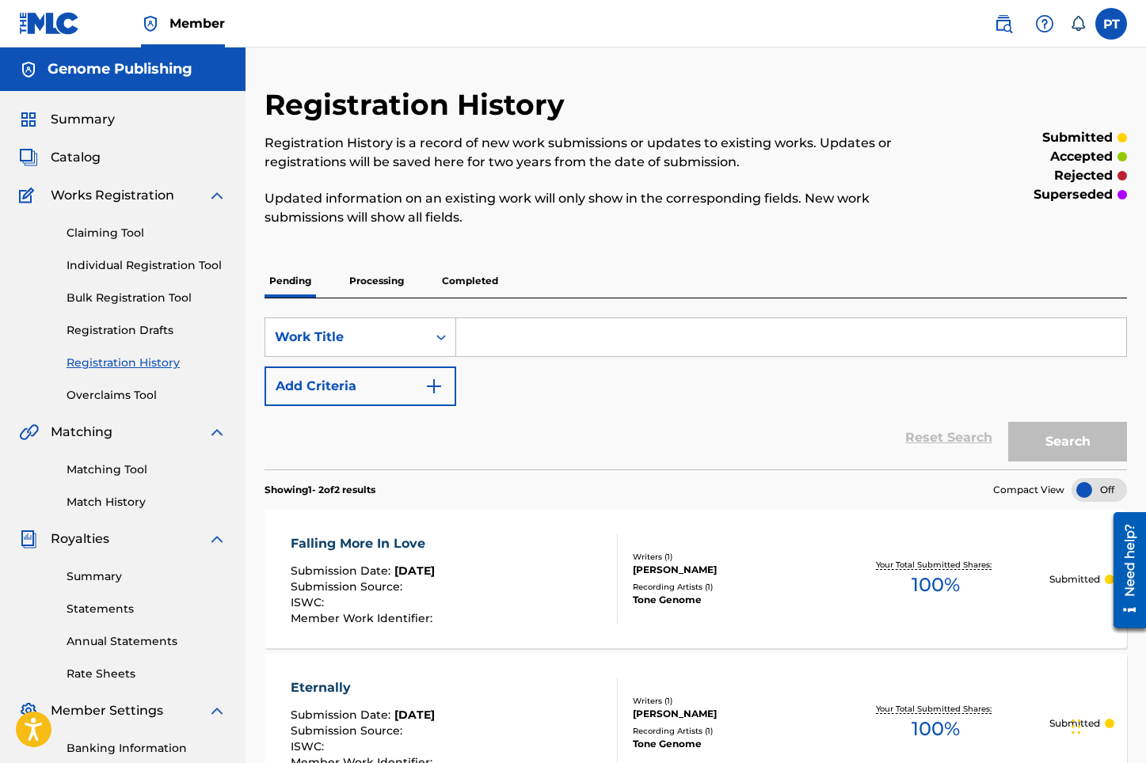
click at [75, 158] on span "Catalog" at bounding box center [76, 157] width 50 height 19
